Goal: Task Accomplishment & Management: Manage account settings

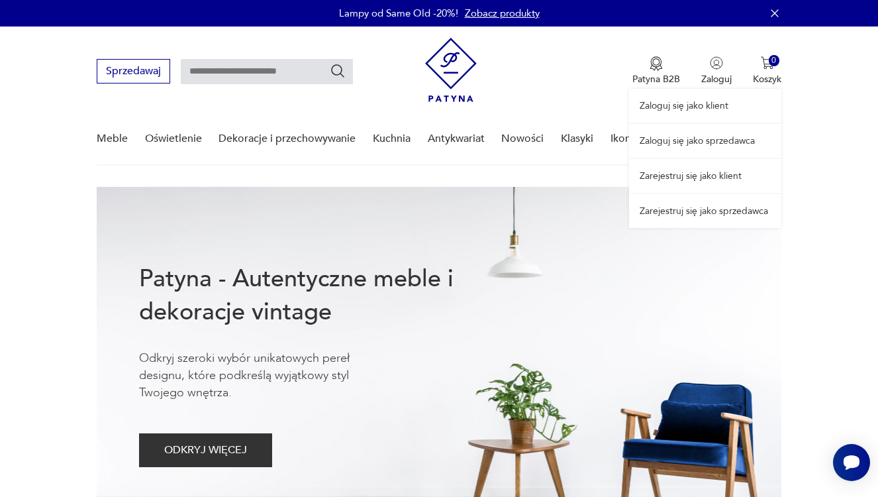
click at [709, 128] on link "Zaloguj się jako sprzedawca" at bounding box center [705, 141] width 152 height 34
click at [691, 140] on link "Zaloguj się jako sprzedawca" at bounding box center [705, 141] width 152 height 34
click at [698, 144] on link "Zaloguj się jako sprzedawca" at bounding box center [705, 141] width 152 height 34
click at [713, 60] on div "Zaloguj się jako klient Zaloguj się jako sprzedawca Zarejestruj się jako klient…" at bounding box center [705, 126] width 152 height 201
click at [707, 137] on link "Zaloguj się jako sprzedawca" at bounding box center [705, 141] width 152 height 34
